Goal: Transaction & Acquisition: Purchase product/service

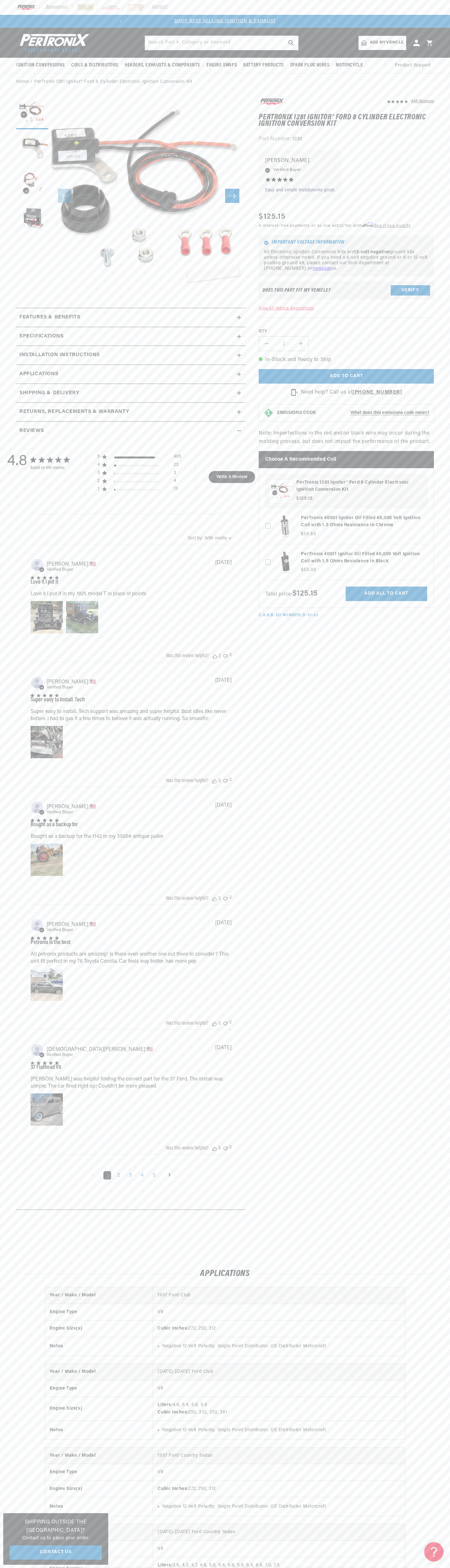
scroll to position [0, 196]
click at [117, 20] on button "Translation missing: en.sections.announcements.previous_announcement" at bounding box center [120, 21] width 13 height 13
click at [450, 990] on html "Skip to content Your cart Your cart is empty Get the right parts the first time…" at bounding box center [225, 784] width 450 height 1568
click at [232, 1567] on html "Skip to content Your cart Your cart is empty Get the right parts the first time…" at bounding box center [225, 784] width 450 height 1568
click at [20, 1567] on html "Skip to content Your cart Your cart is empty Get the right parts the first time…" at bounding box center [225, 784] width 450 height 1568
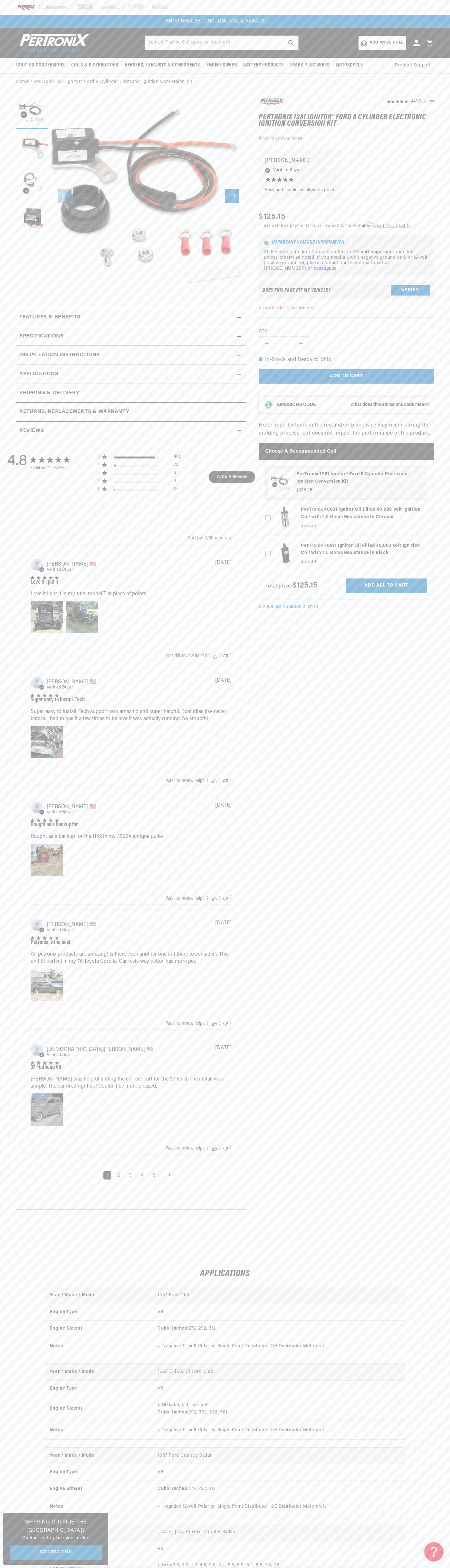
scroll to position [0, 0]
